Goal: Information Seeking & Learning: Learn about a topic

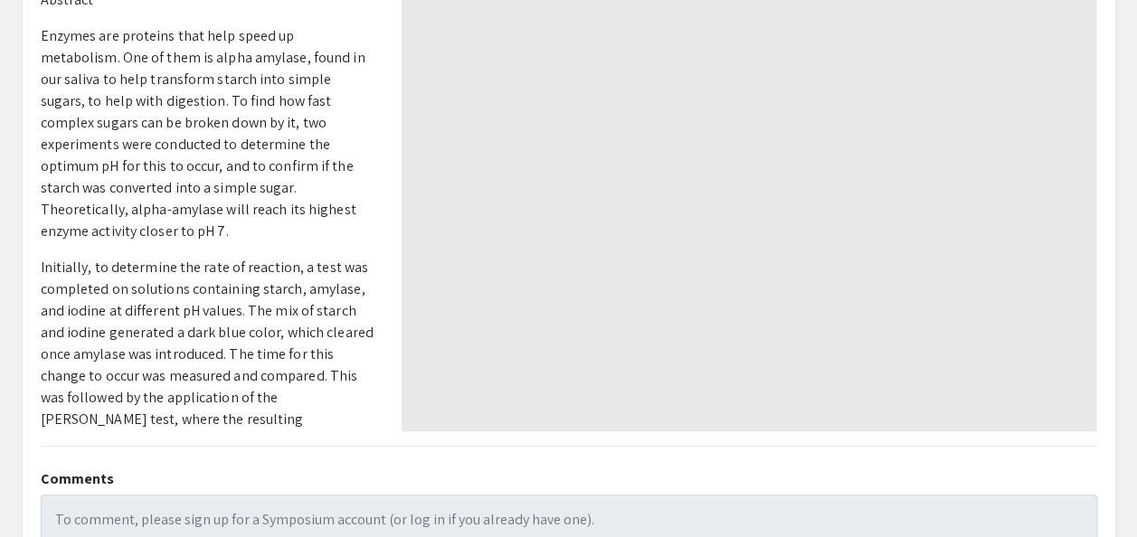
type input "0"
select select "custom"
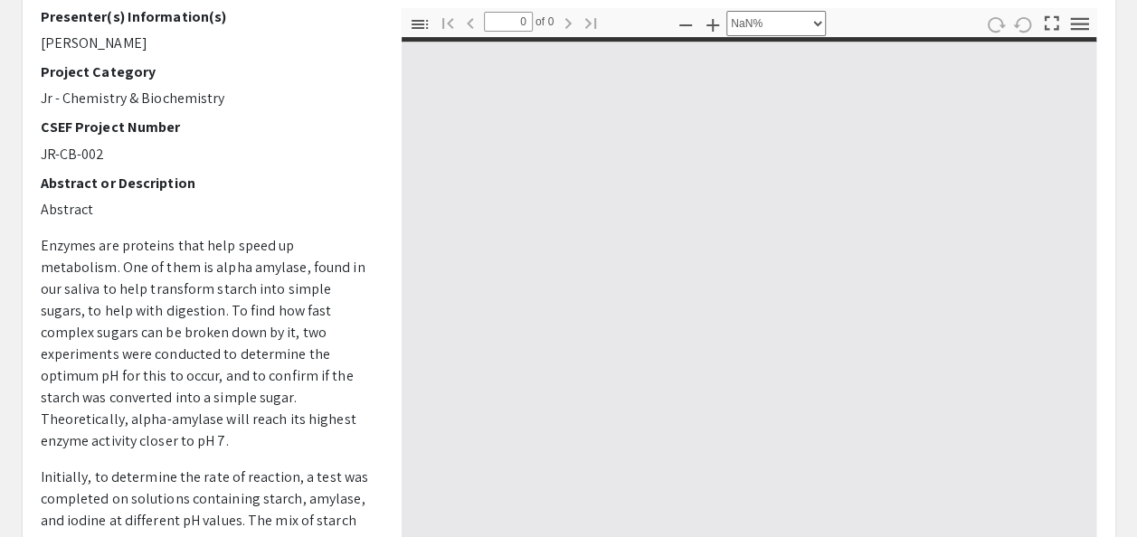
scroll to position [184, 0]
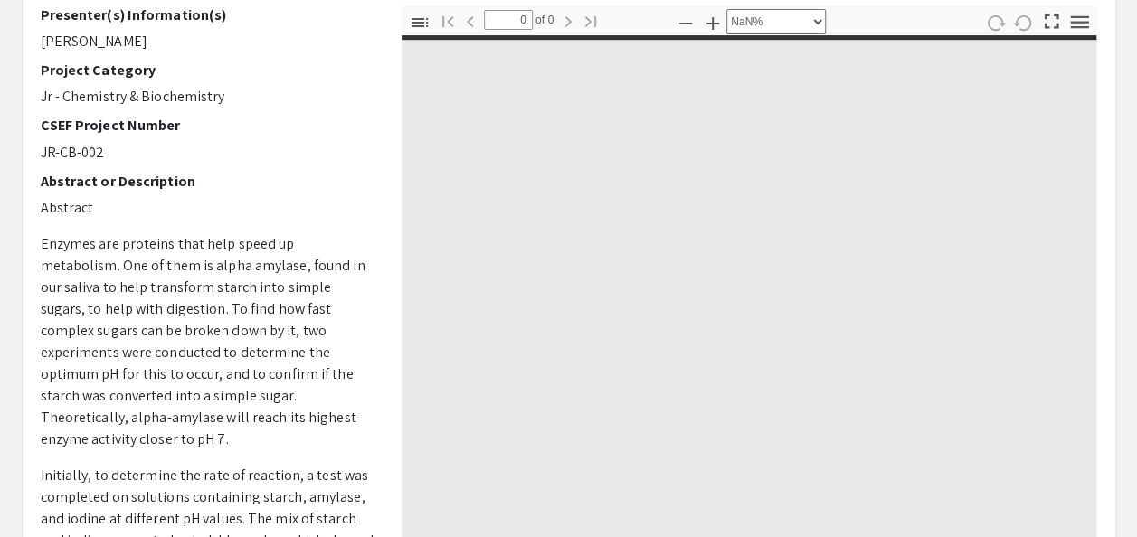
type input "1"
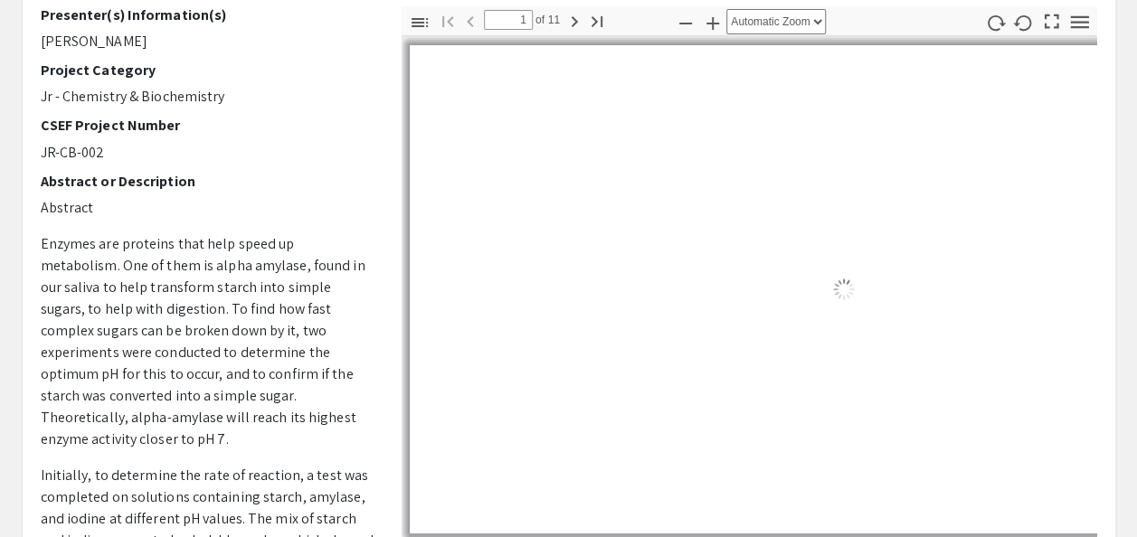
select select "auto"
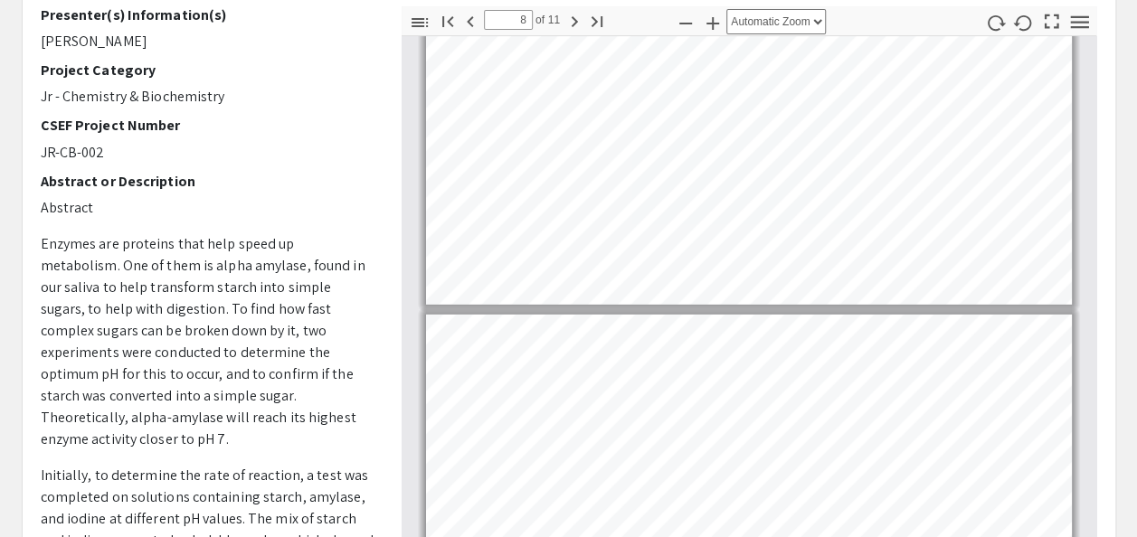
scroll to position [2336, 0]
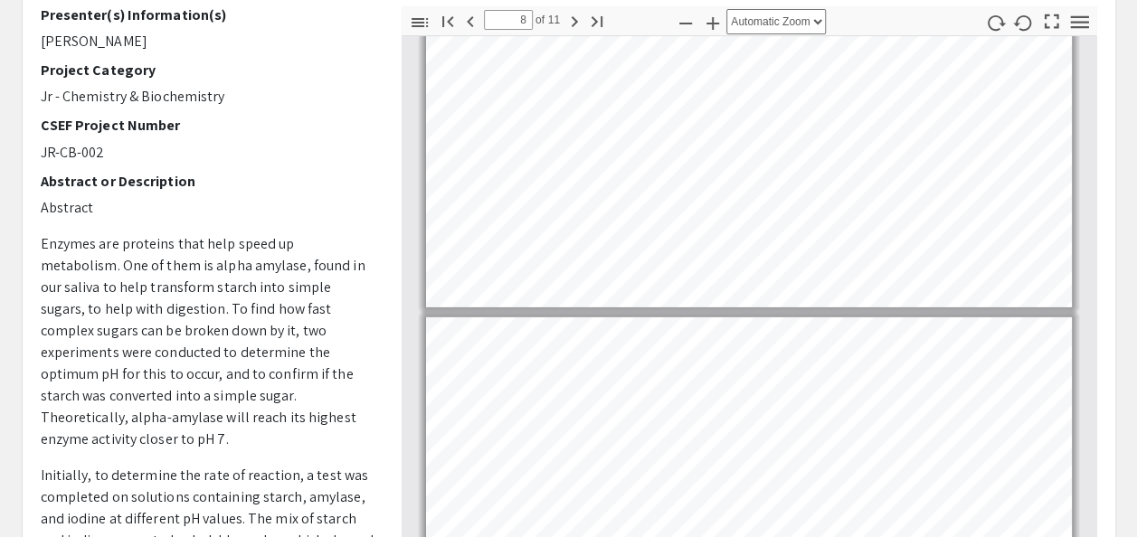
type input "7"
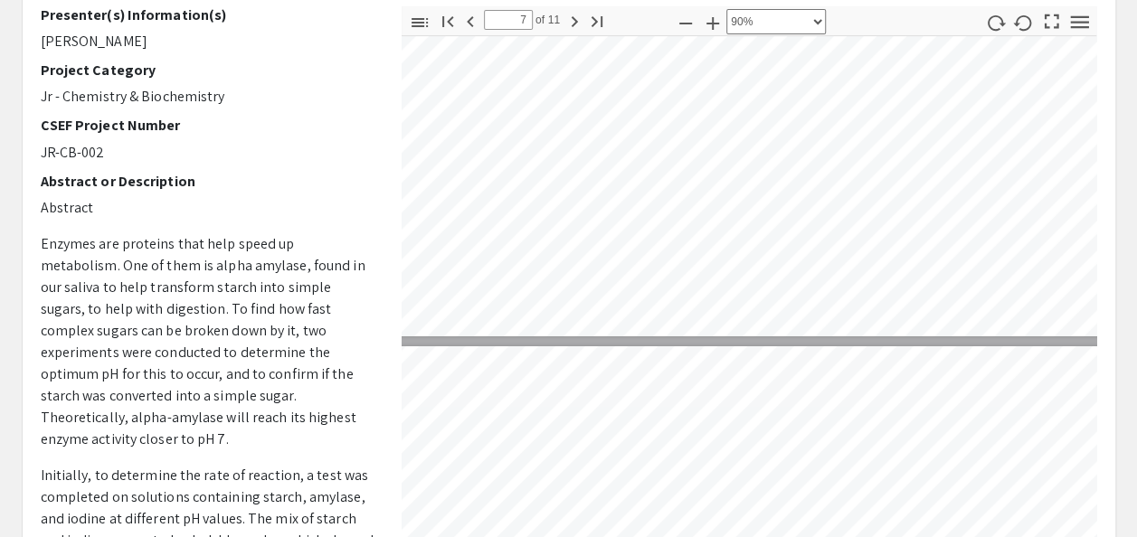
select select "1"
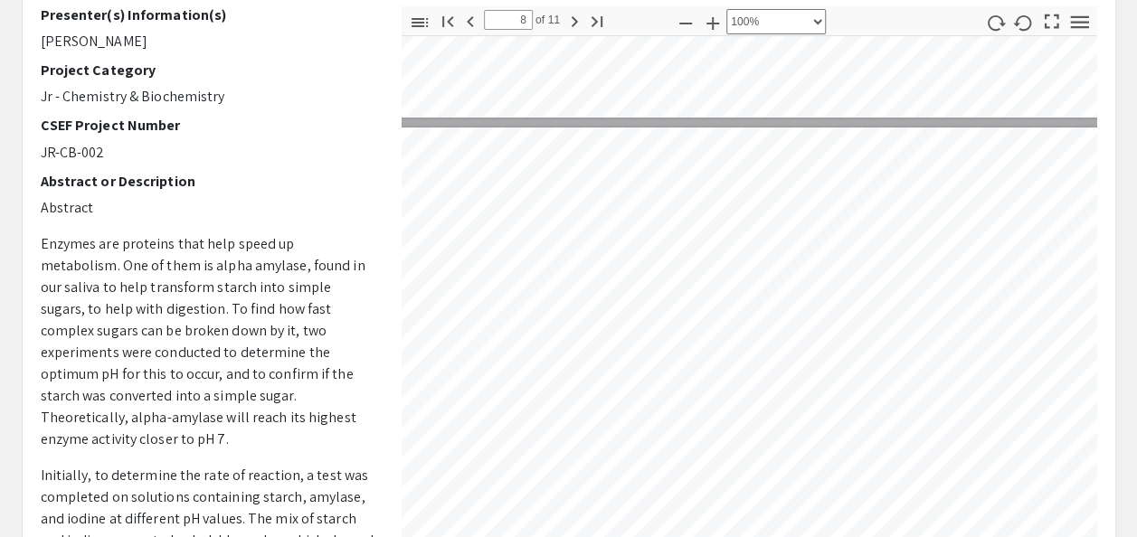
scroll to position [3406, 0]
type input "7"
select select "custom"
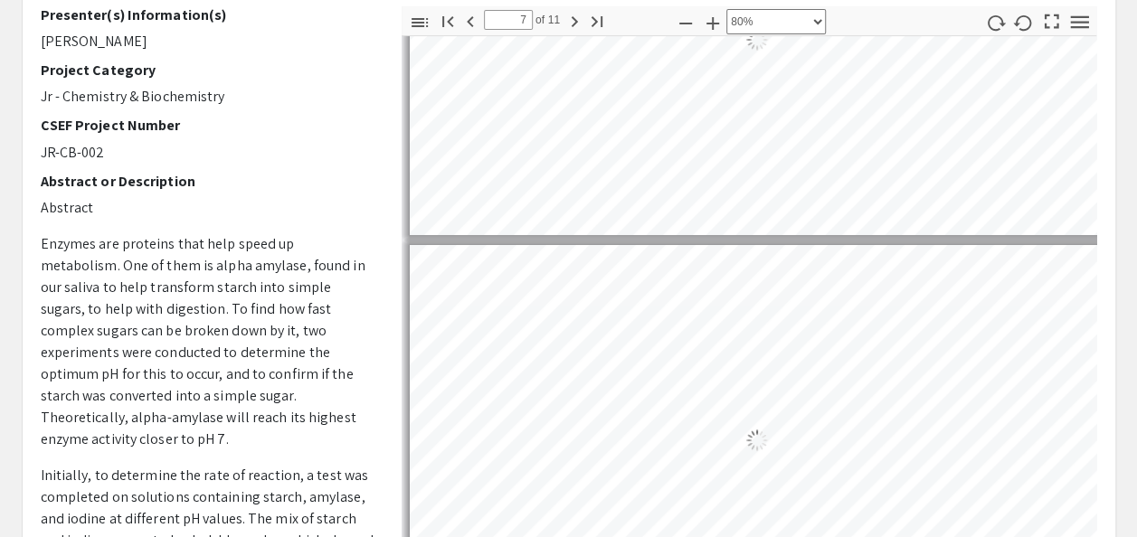
type input "6"
select select "custom"
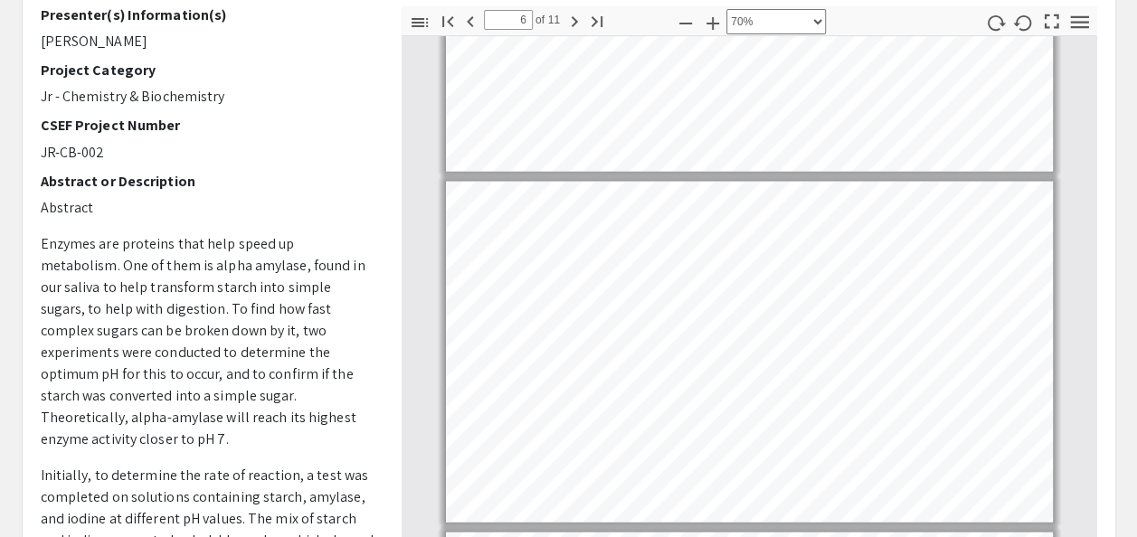
type input "7"
select select "custom"
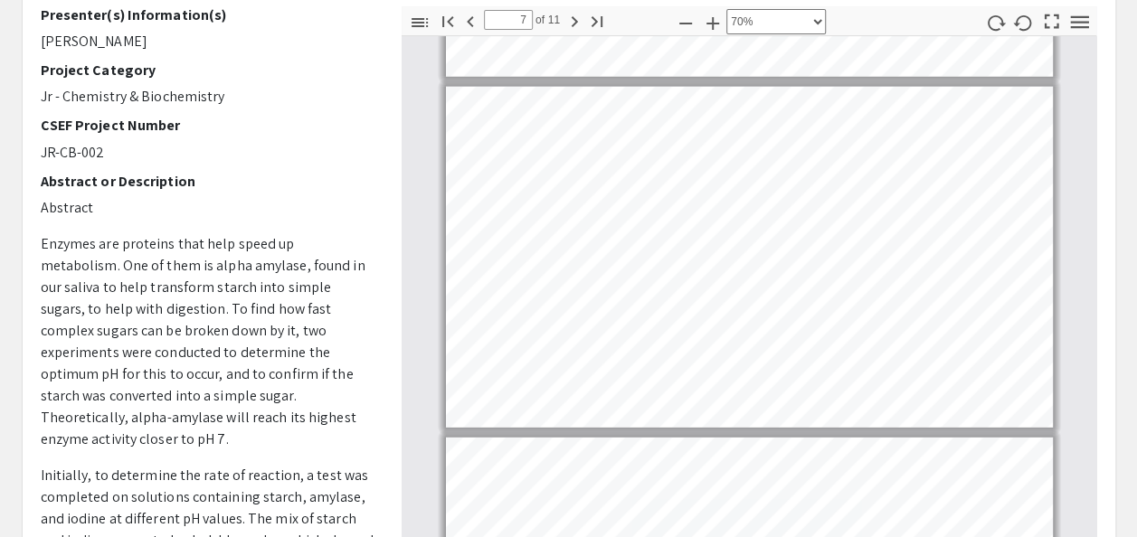
type input "8"
select select "custom"
type input "9"
select select "custom"
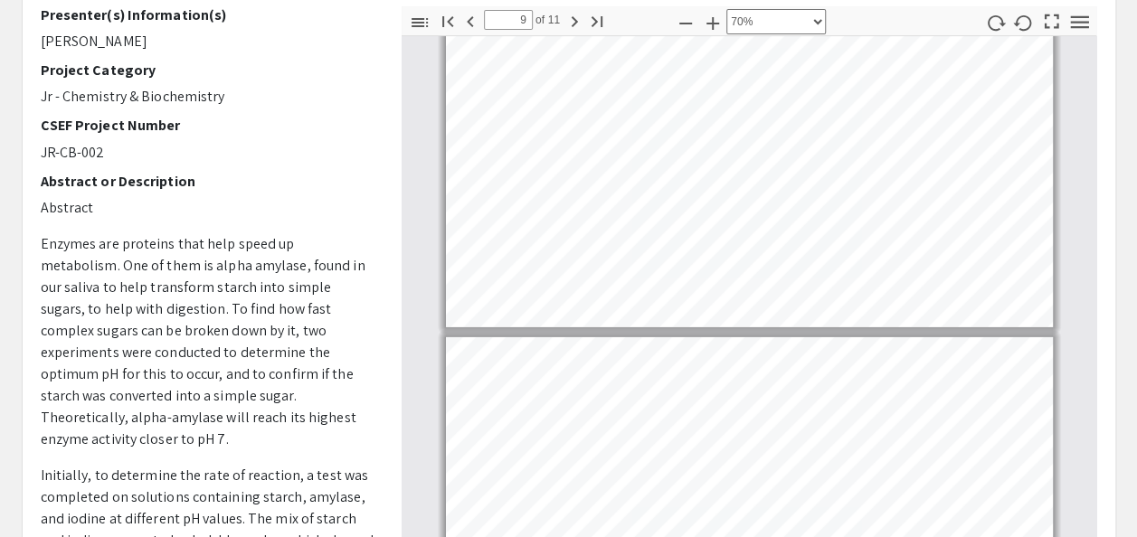
type input "8"
select select "custom"
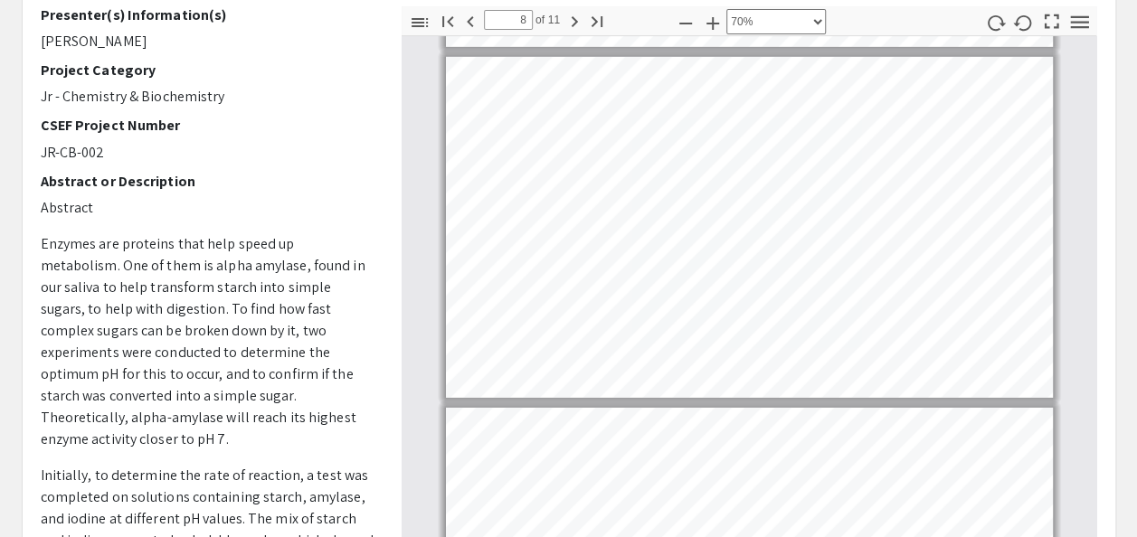
scroll to position [2444, 0]
type input "9"
select select "custom"
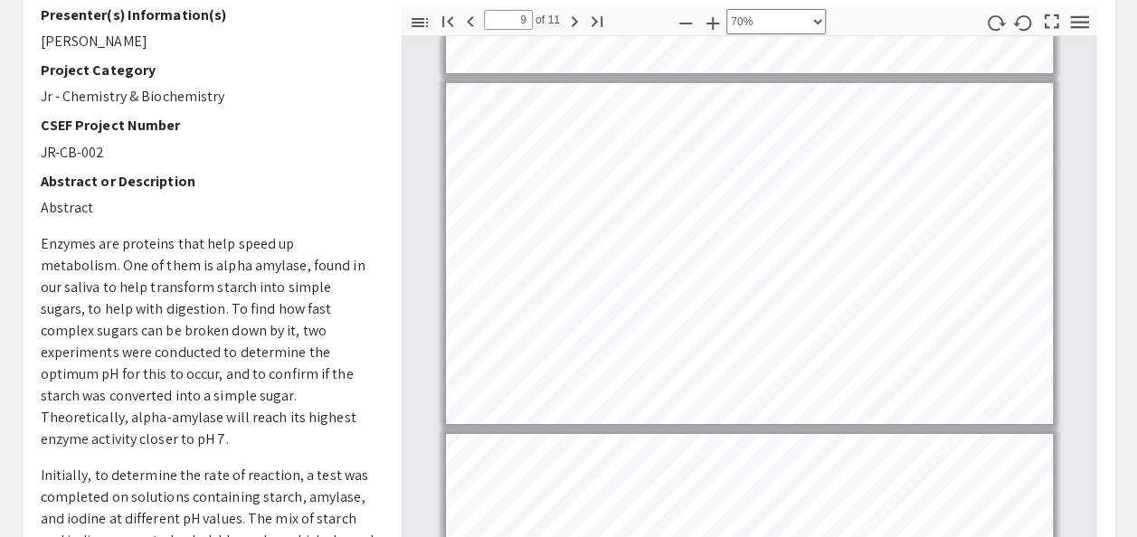
scroll to position [2768, 0]
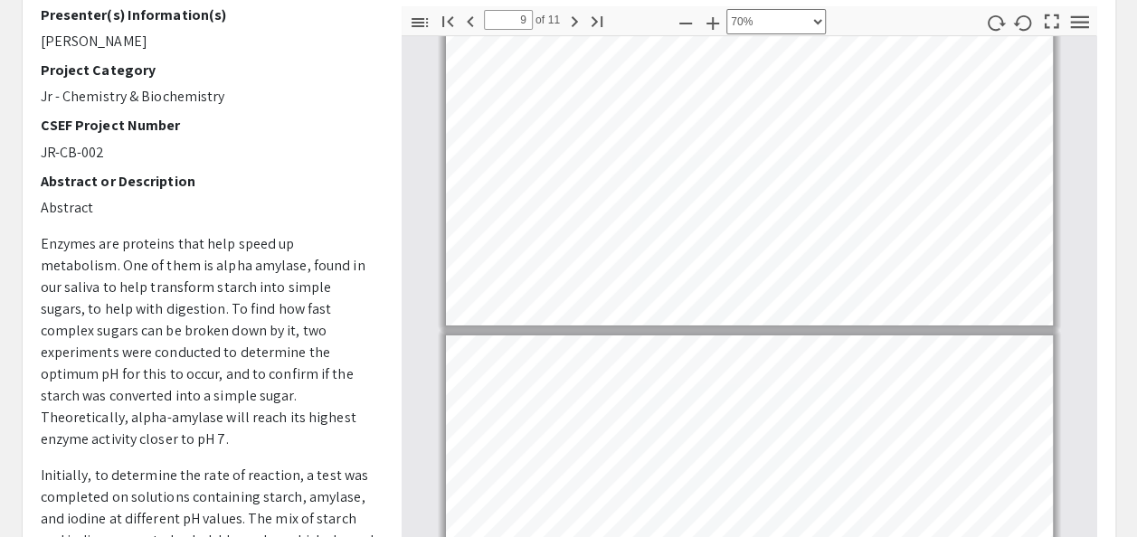
type input "10"
select select "custom"
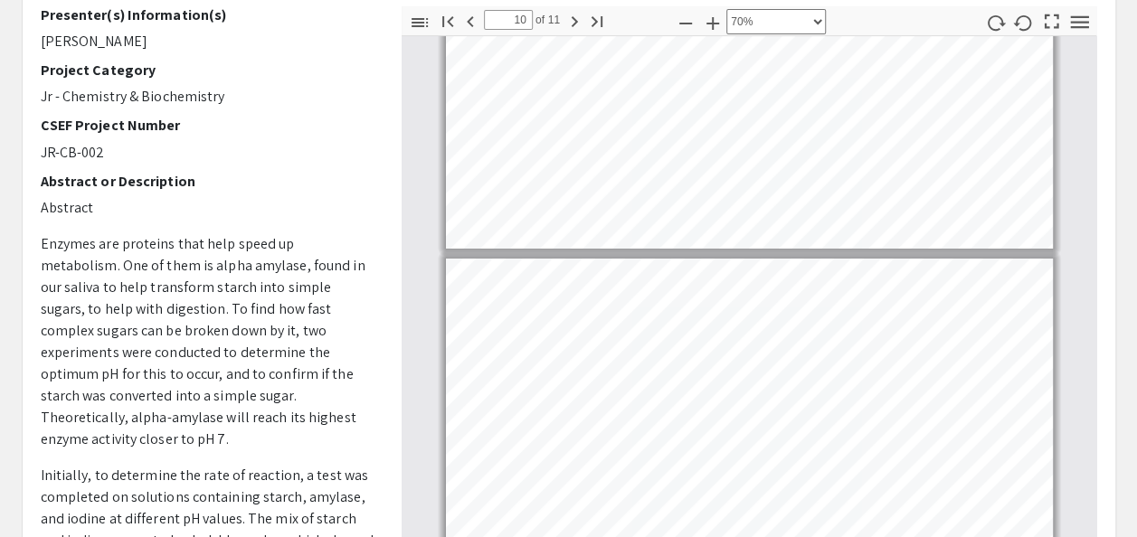
type input "9"
select select "custom"
type input "8"
select select "custom"
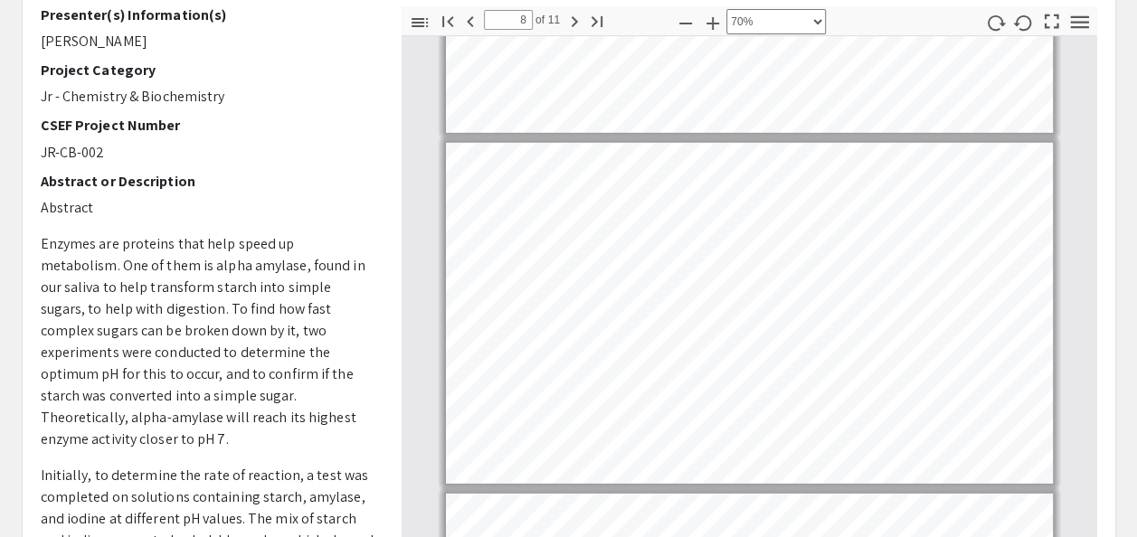
type input "7"
select select "custom"
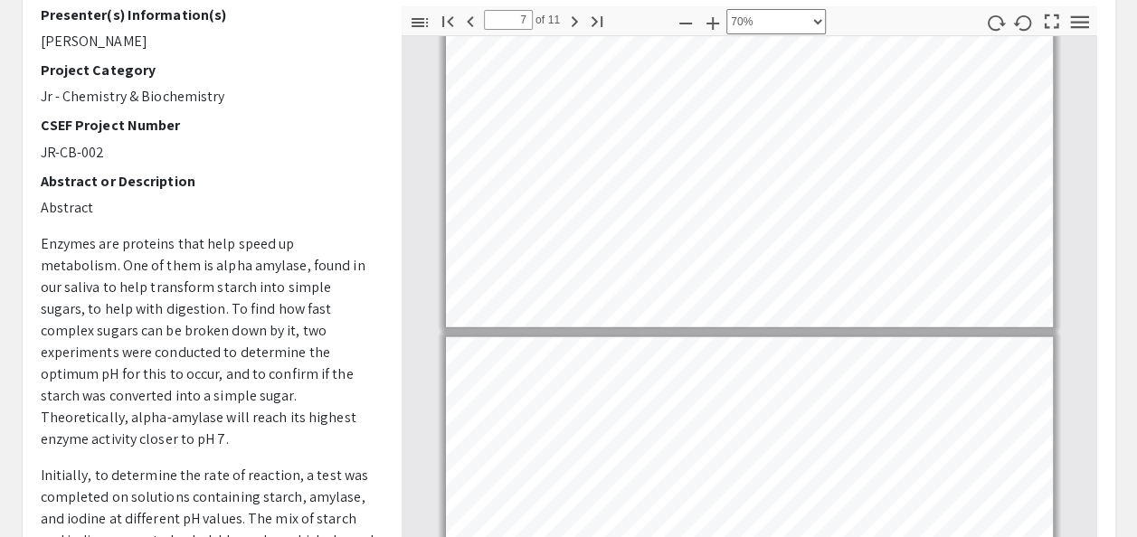
type input "6"
select select "custom"
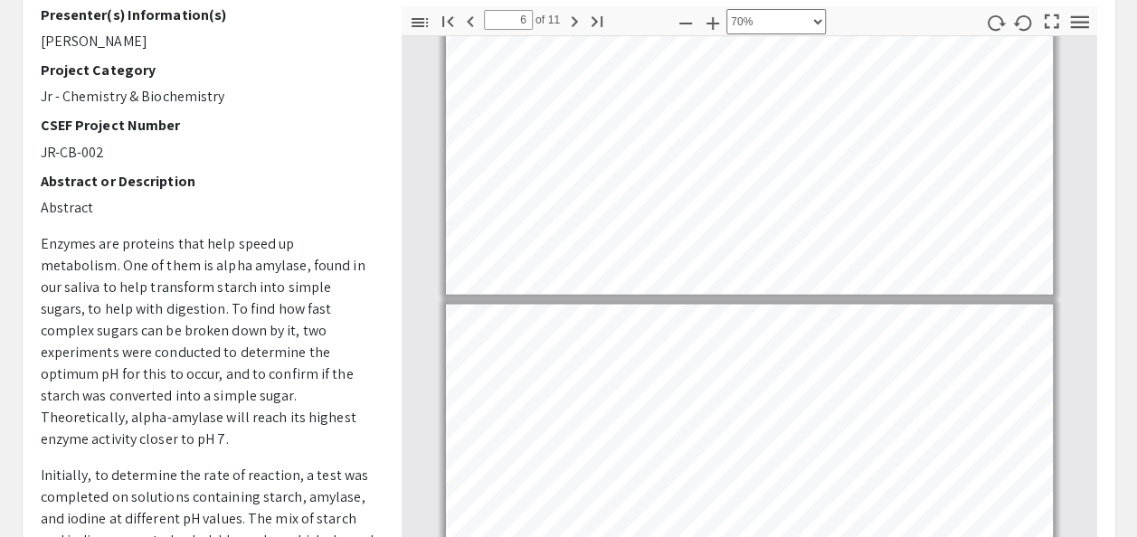
type input "5"
select select "custom"
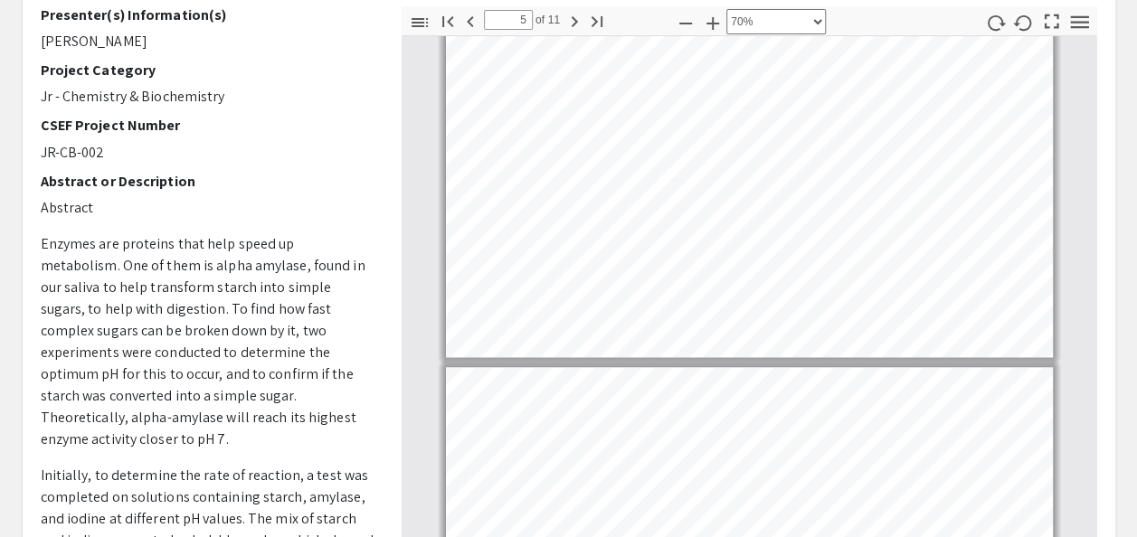
type input "4"
select select "custom"
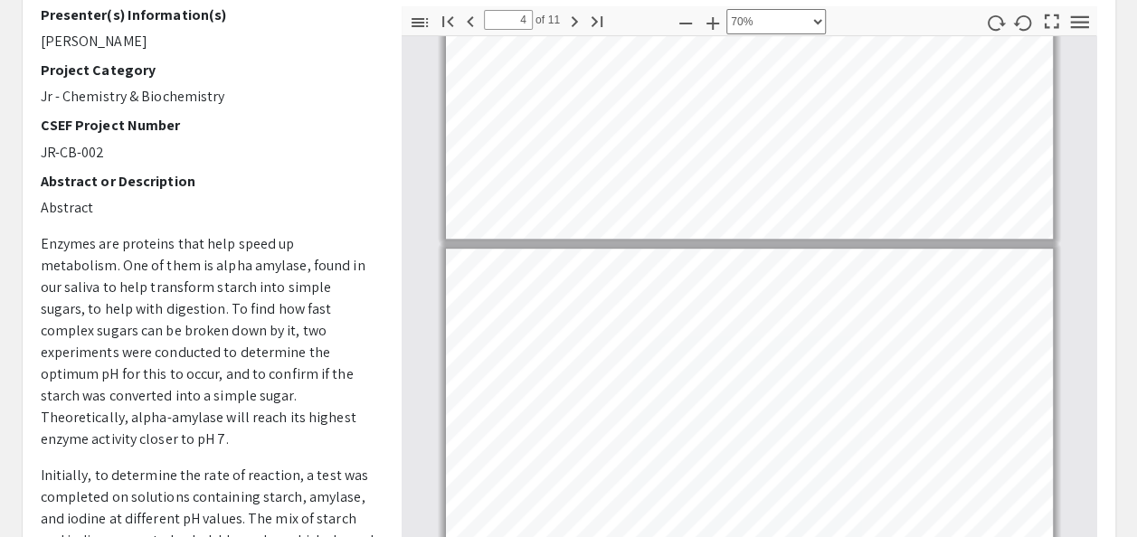
scroll to position [829, 0]
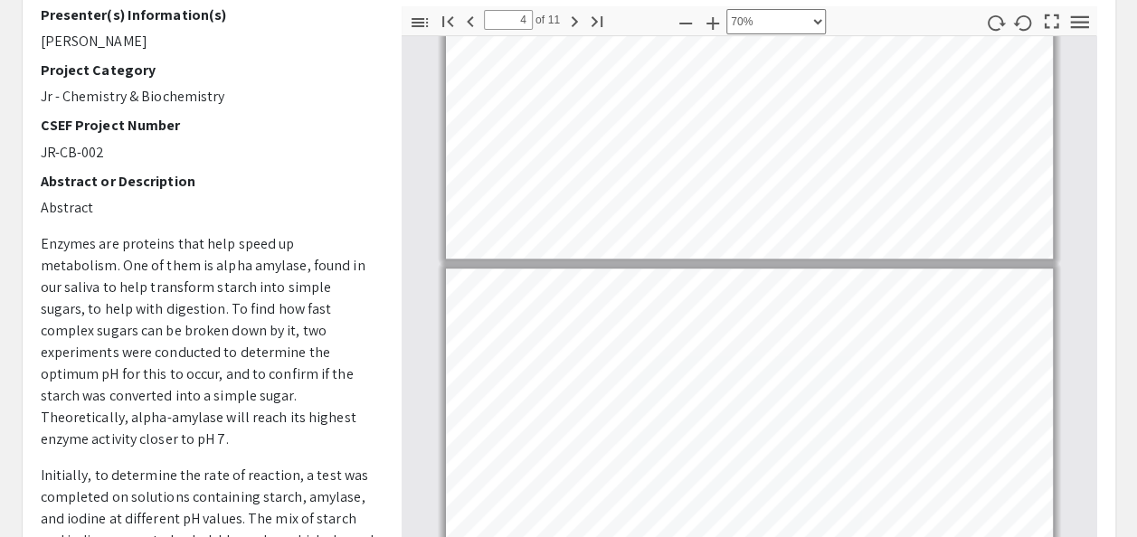
type input "3"
select select "custom"
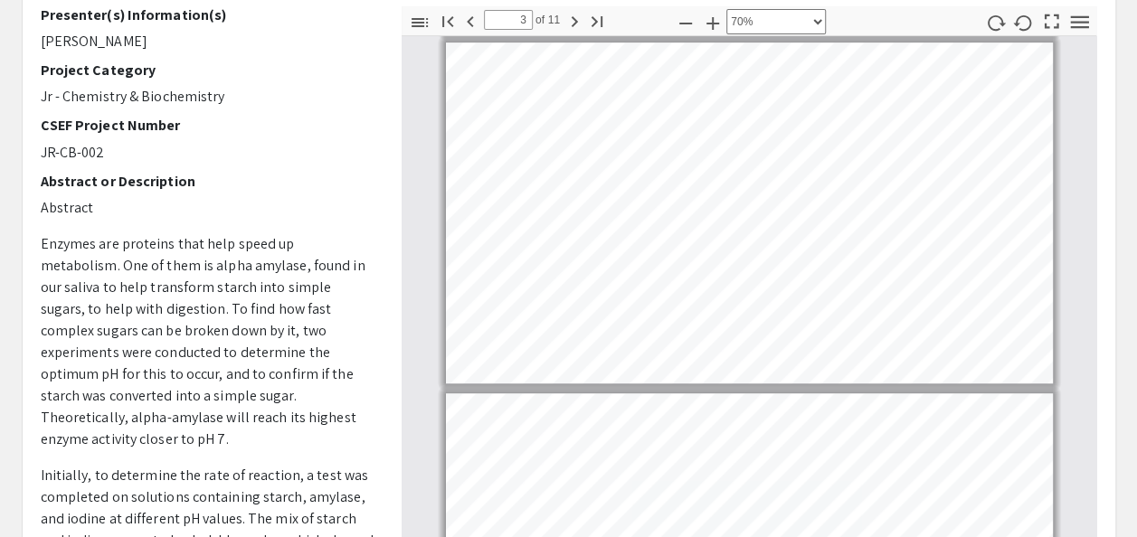
scroll to position [704, 0]
type input "2"
select select "custom"
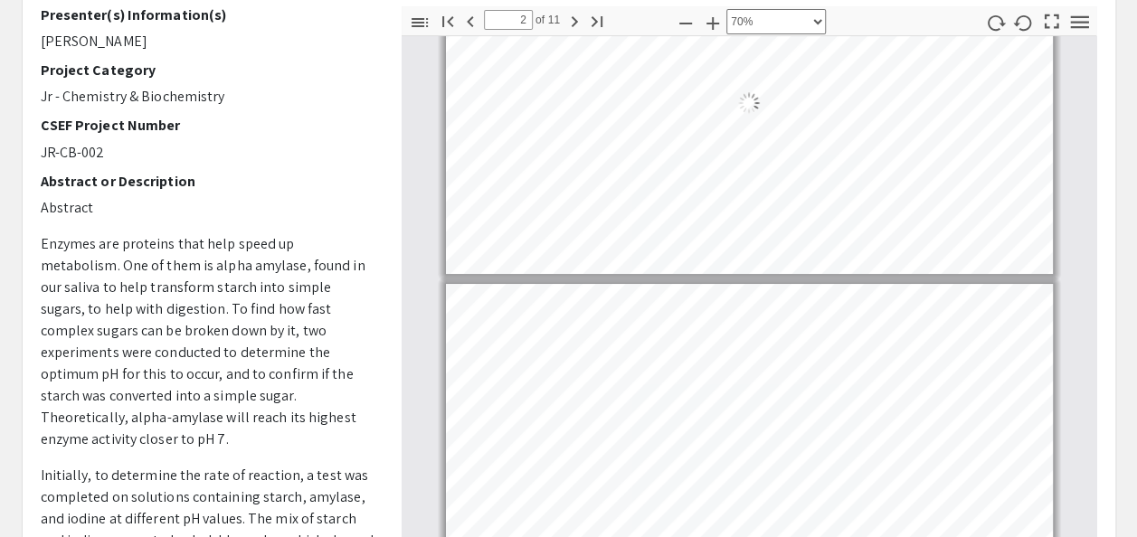
type input "1"
select select "custom"
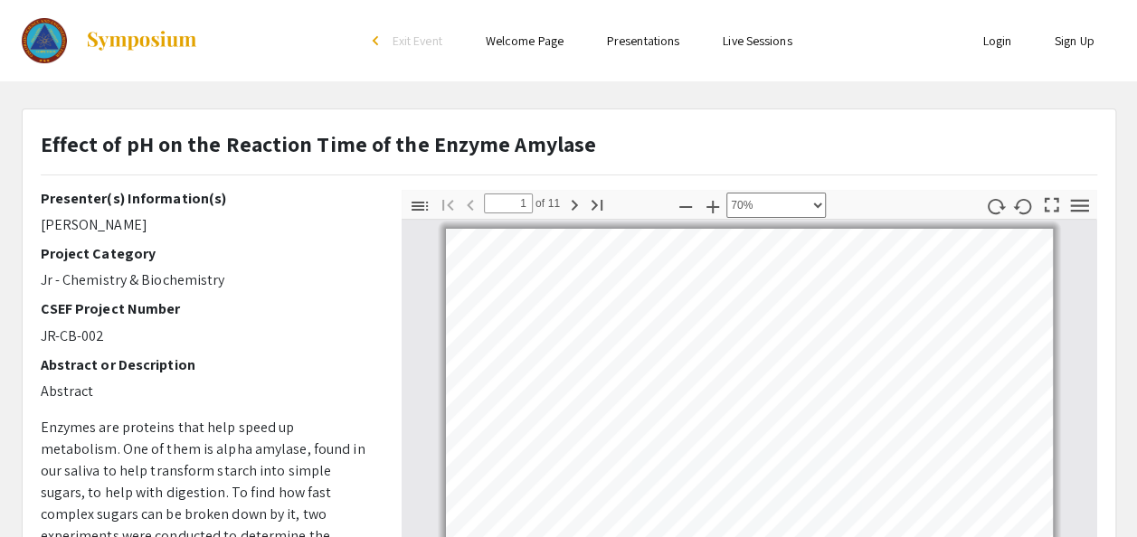
type input "2"
select select "custom"
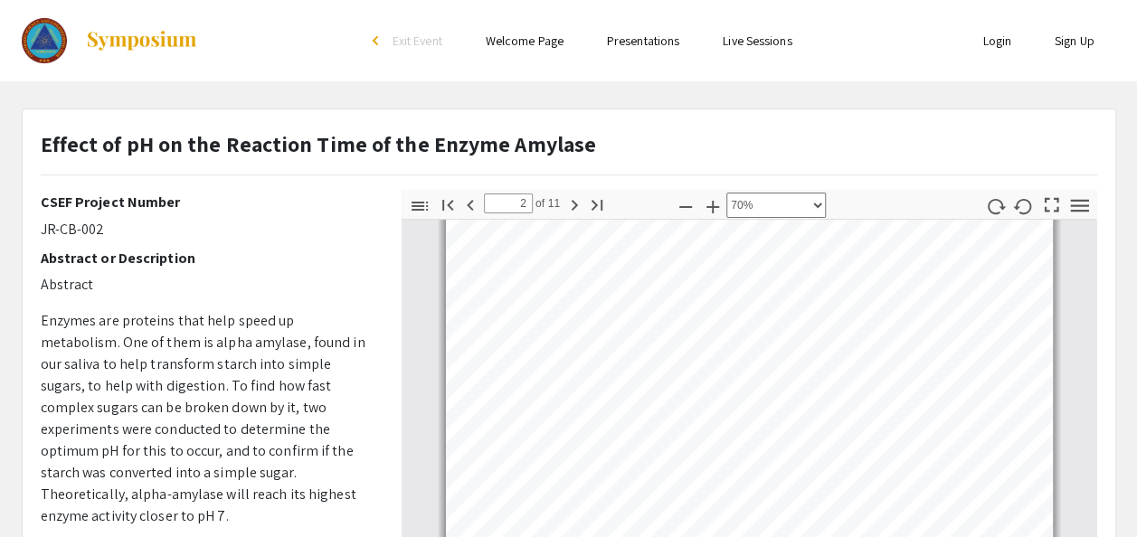
scroll to position [105, 0]
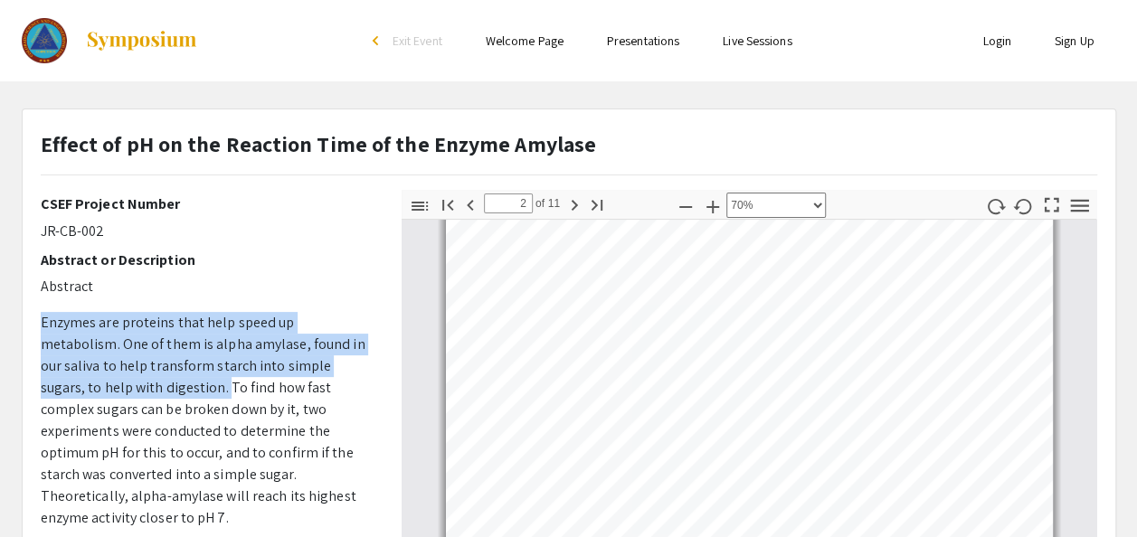
drag, startPoint x: 40, startPoint y: 320, endPoint x: 103, endPoint y: 383, distance: 89.5
click at [103, 383] on p "Enzymes are proteins that help speed up metabolism. One of them is alpha amylas…" at bounding box center [208, 420] width 334 height 217
copy p "Enzymes are proteins that help speed up metabolism. One of them is alpha amylas…"
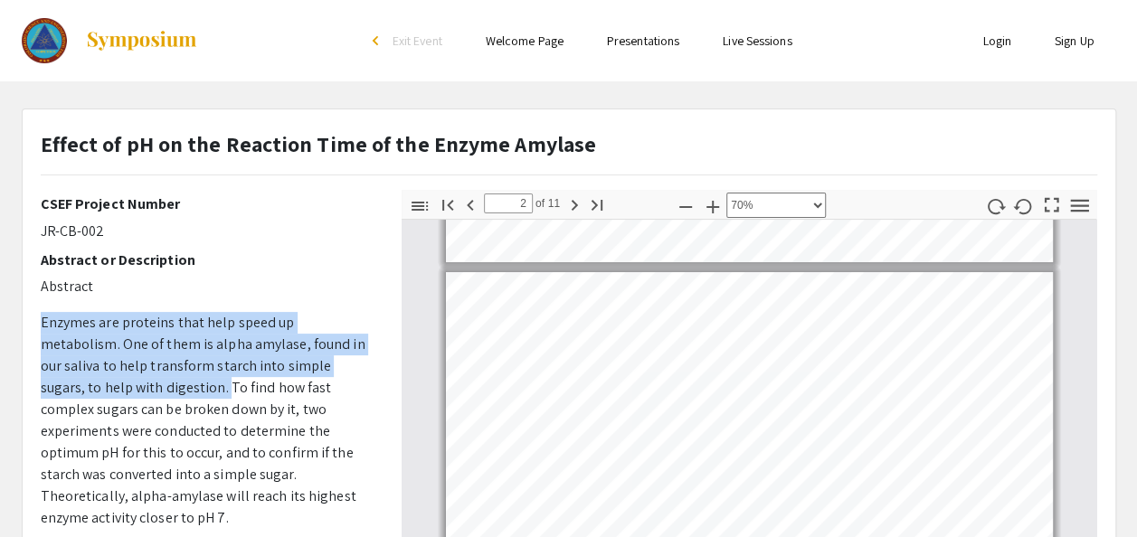
scroll to position [307, 0]
